Goal: Find specific fact: Find contact information

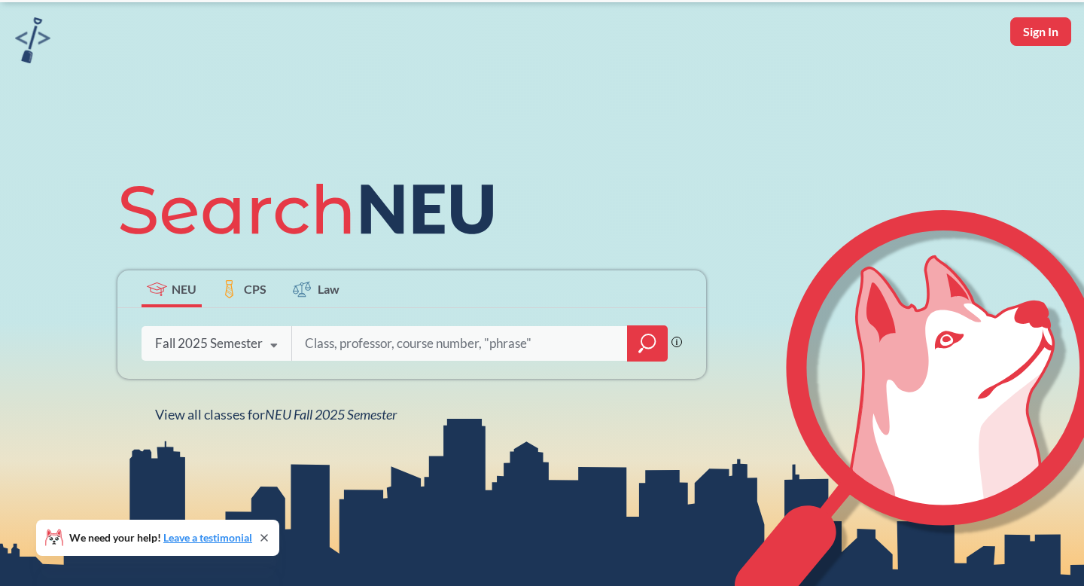
scroll to position [72, 0]
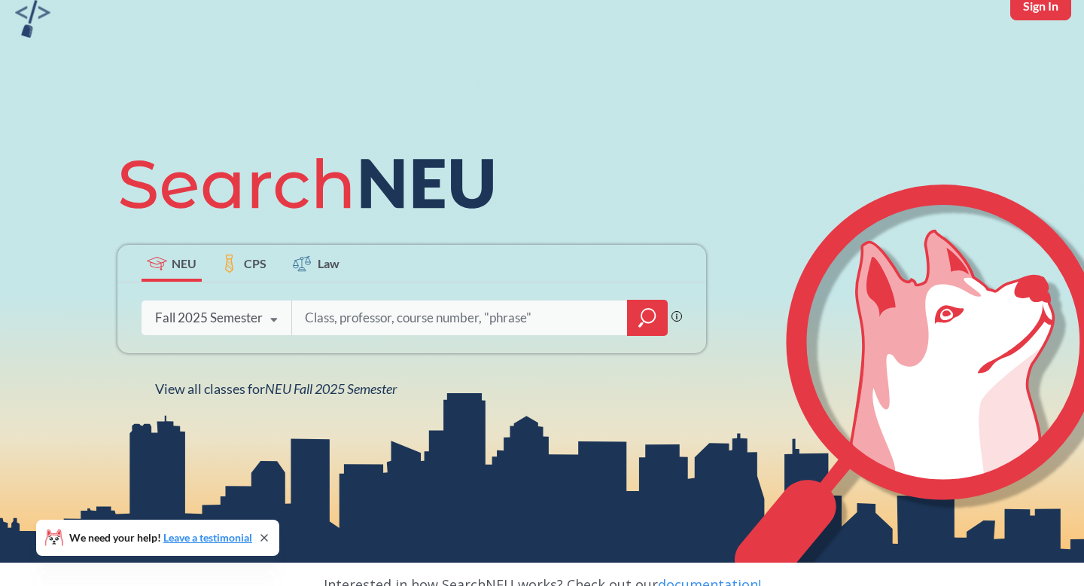
click at [322, 319] on input "search" at bounding box center [459, 318] width 313 height 32
click at [276, 322] on icon at bounding box center [274, 320] width 29 height 42
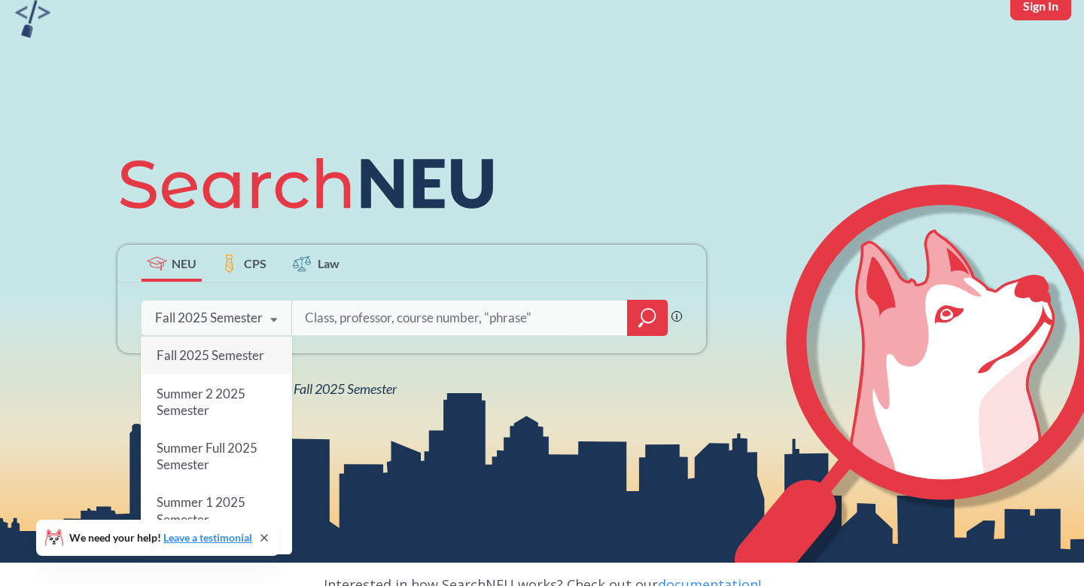
click at [276, 322] on icon at bounding box center [274, 320] width 29 height 42
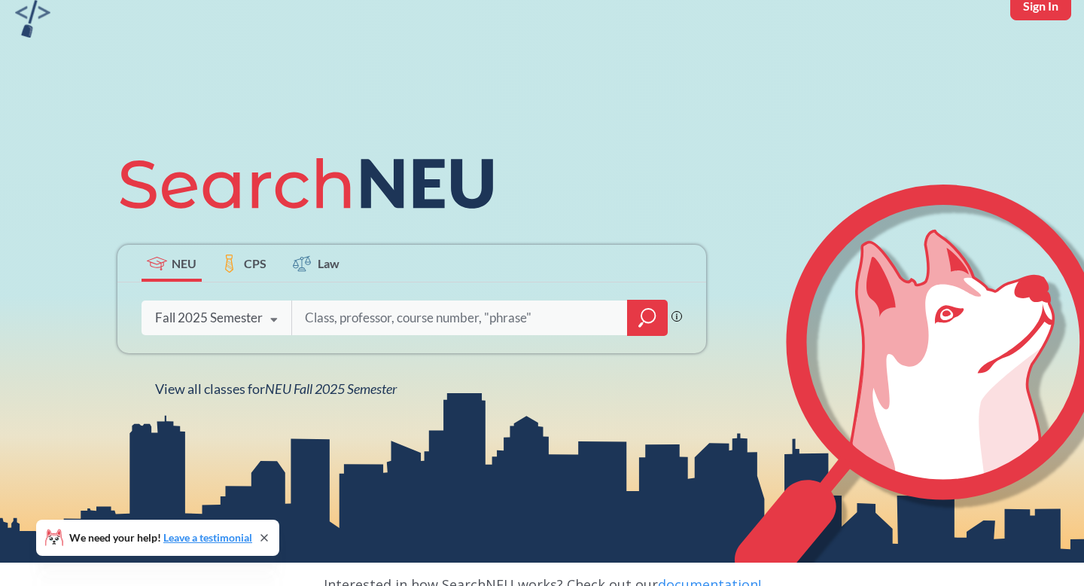
click at [349, 324] on input "search" at bounding box center [459, 318] width 313 height 32
type input "Tehmina"
click at [632, 325] on div at bounding box center [647, 318] width 41 height 36
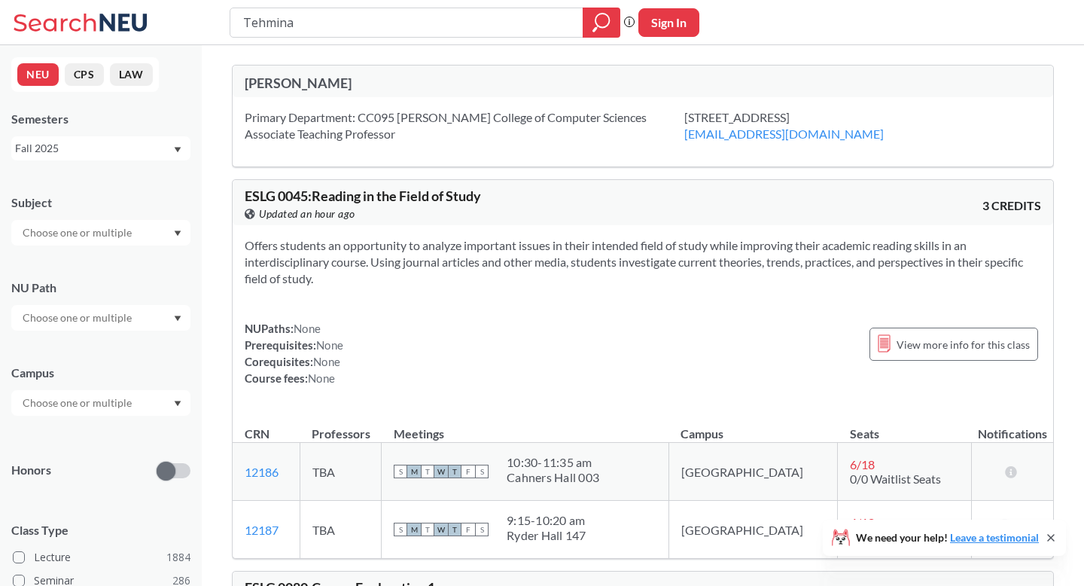
click at [378, 146] on div "Primary Department: CC095 [PERSON_NAME][GEOGRAPHIC_DATA] of Computer Sciences A…" at bounding box center [643, 131] width 821 height 69
click at [407, 105] on div "Primary Department: CC095 [PERSON_NAME][GEOGRAPHIC_DATA] of Computer Sciences A…" at bounding box center [643, 131] width 821 height 69
click at [301, 84] on div "[PERSON_NAME]" at bounding box center [444, 83] width 398 height 17
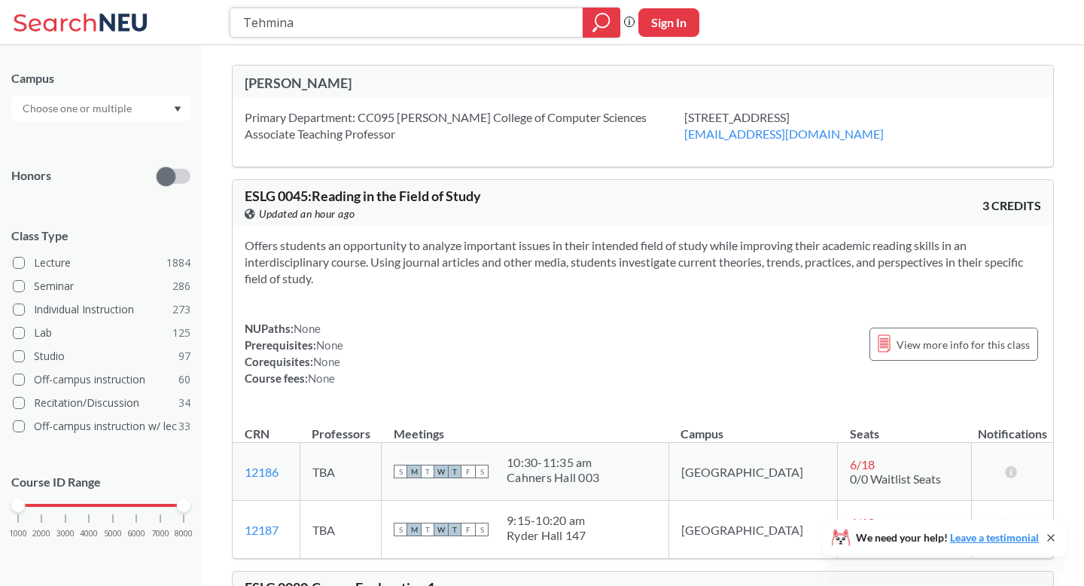
drag, startPoint x: 322, startPoint y: 28, endPoint x: 247, endPoint y: 16, distance: 76.3
click at [247, 16] on input "Tehmina" at bounding box center [407, 23] width 331 height 26
type input "T"
